Goal: Task Accomplishment & Management: Use online tool/utility

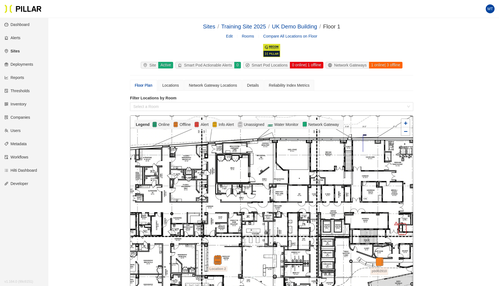
click at [22, 76] on link "Reports" at bounding box center [14, 77] width 20 height 4
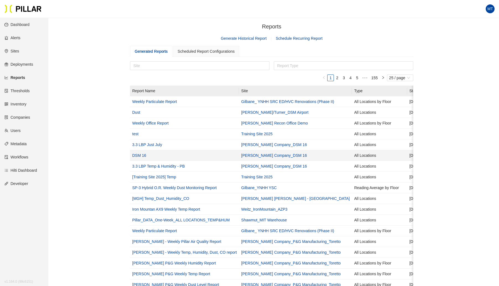
click at [134, 156] on link "DSM 16" at bounding box center [139, 155] width 14 height 4
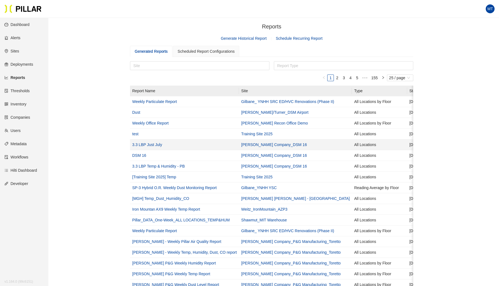
click at [142, 143] on link "3.3 LBP Just July" at bounding box center [147, 145] width 30 height 4
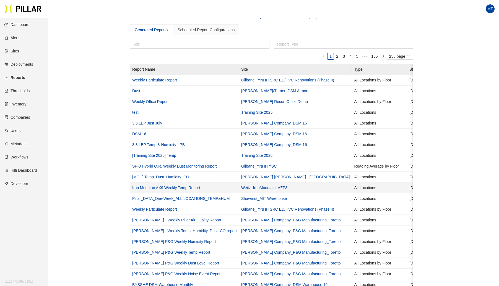
scroll to position [23, 0]
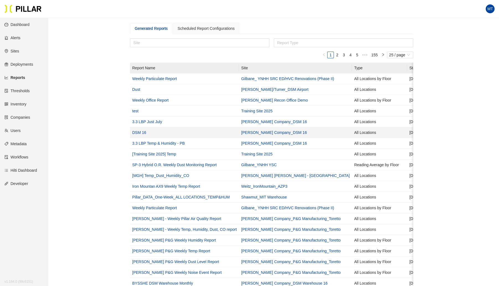
click at [141, 131] on link "DSM 16" at bounding box center [139, 132] width 14 height 4
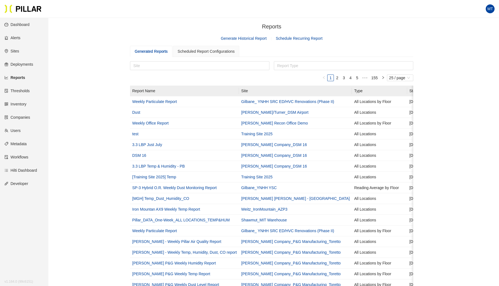
click at [239, 35] on section "Reports / Generate Historical Report Schedule Recurring Report Generated Report…" at bounding box center [271, 204] width 283 height 364
click at [241, 36] on link "Generate Historical Report" at bounding box center [244, 38] width 46 height 4
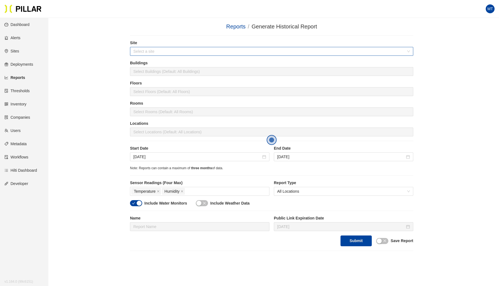
click at [189, 49] on input "search" at bounding box center [269, 51] width 273 height 8
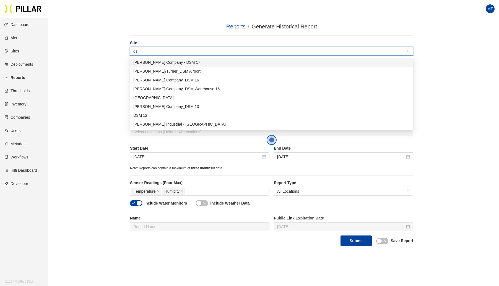
type input "dsm"
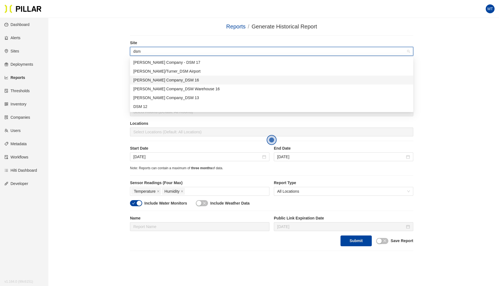
click at [174, 82] on div "[PERSON_NAME] Company_DSM 16" at bounding box center [271, 80] width 276 height 6
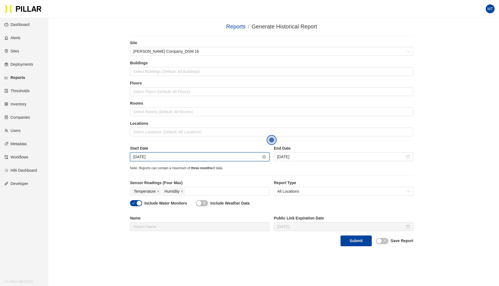
click at [166, 158] on input "[DATE]" at bounding box center [197, 157] width 128 height 6
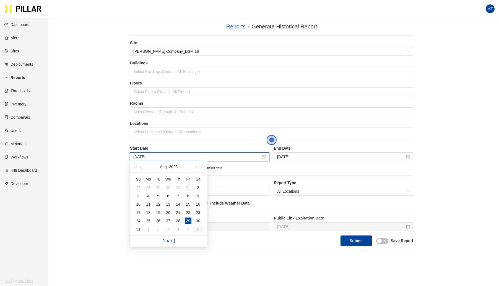
type input "[DATE]"
click at [187, 187] on div "1" at bounding box center [188, 188] width 7 height 7
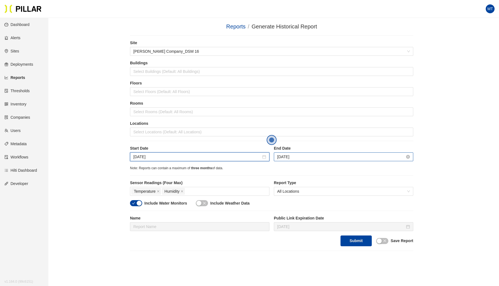
click at [294, 155] on input "[DATE]" at bounding box center [341, 157] width 128 height 6
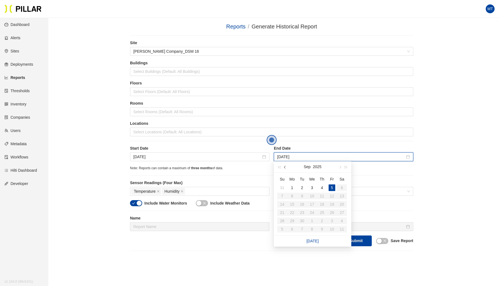
click at [286, 166] on button "button" at bounding box center [285, 166] width 6 height 11
type input "[DATE]"
click at [280, 230] on div "31" at bounding box center [282, 229] width 7 height 7
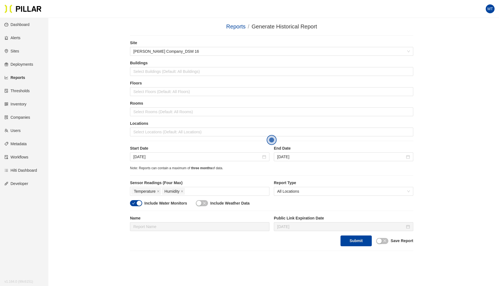
click at [203, 203] on icon "close" at bounding box center [204, 203] width 3 height 3
click at [382, 240] on button "button" at bounding box center [382, 241] width 12 height 6
click at [242, 224] on input "text" at bounding box center [199, 227] width 139 height 9
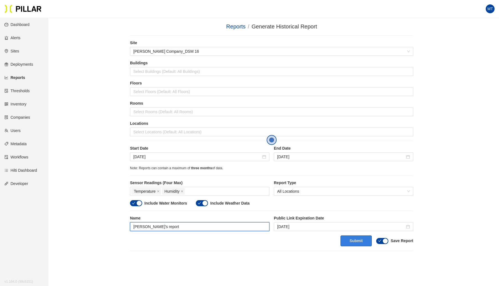
type input "[PERSON_NAME]'s report"
click at [358, 238] on button "Submit" at bounding box center [355, 241] width 31 height 11
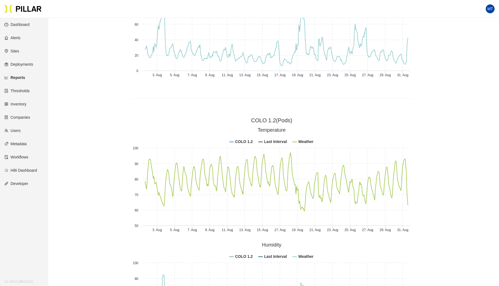
scroll to position [2143, 0]
